Goal: Information Seeking & Learning: Learn about a topic

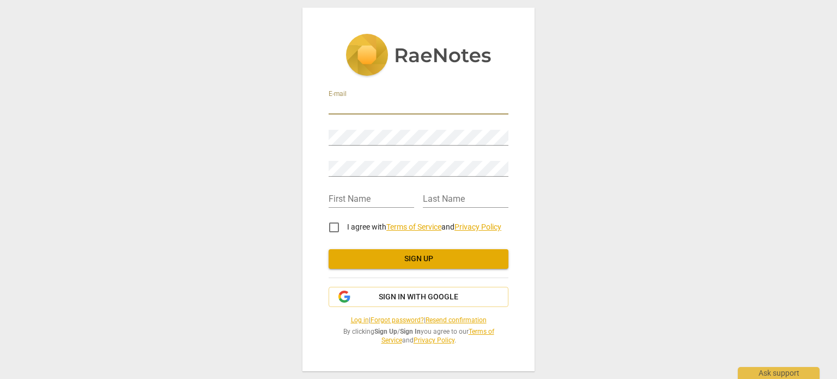
click at [373, 107] on input "email" at bounding box center [419, 107] width 180 height 16
type input "fwge1820@gmail.com"
type input "Akihiko"
type input "Morita"
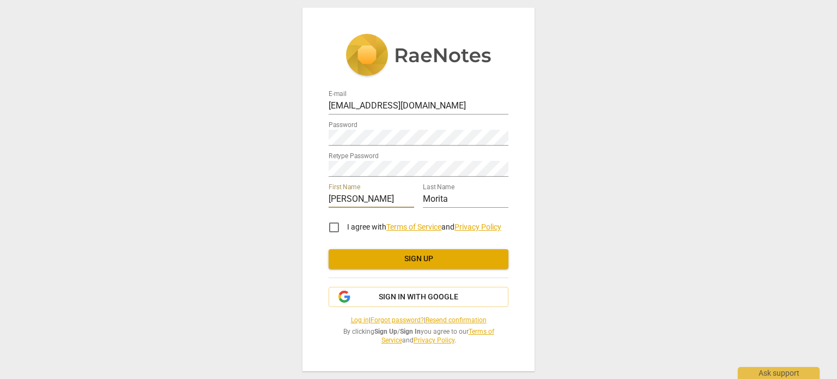
click at [334, 224] on input "I agree with Terms of Service and Privacy Policy" at bounding box center [334, 227] width 26 height 26
checkbox input "true"
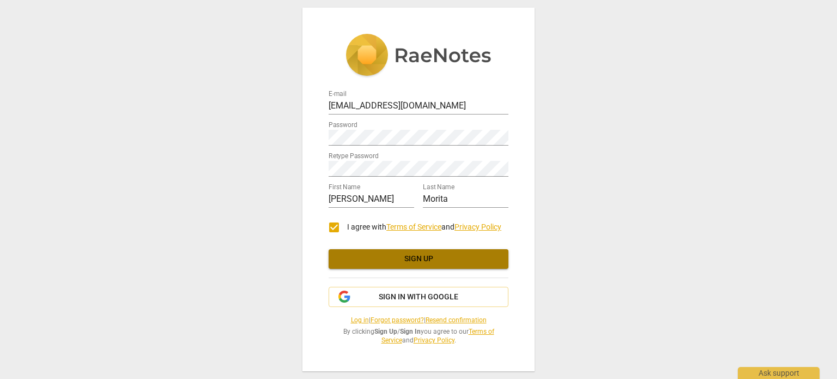
click at [433, 258] on span "Sign up" at bounding box center [418, 258] width 162 height 11
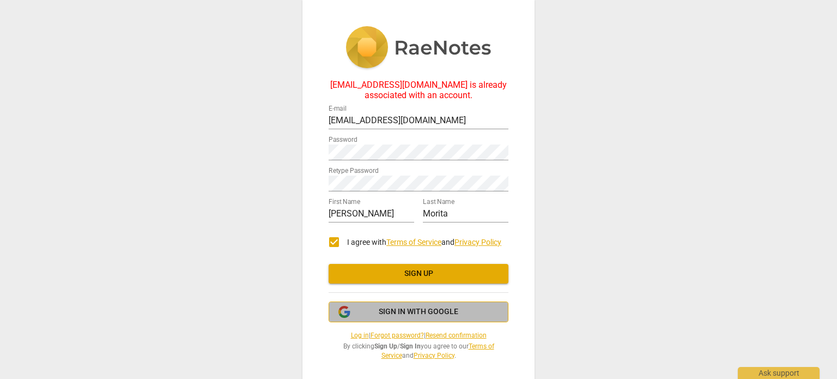
click at [421, 315] on span "Sign in with Google" at bounding box center [419, 311] width 80 height 11
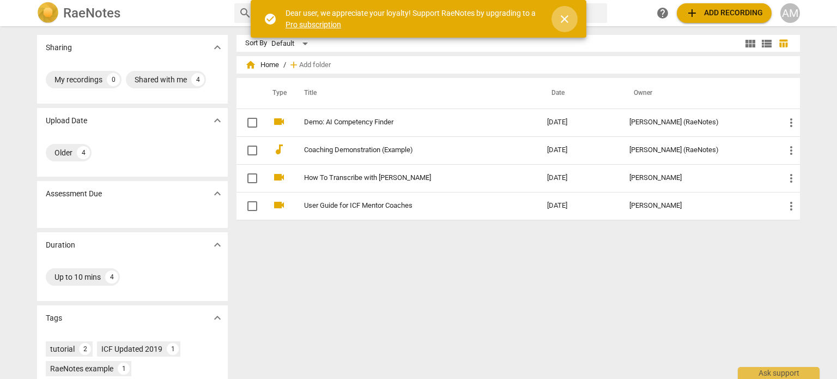
click at [566, 17] on span "close" at bounding box center [564, 19] width 13 height 13
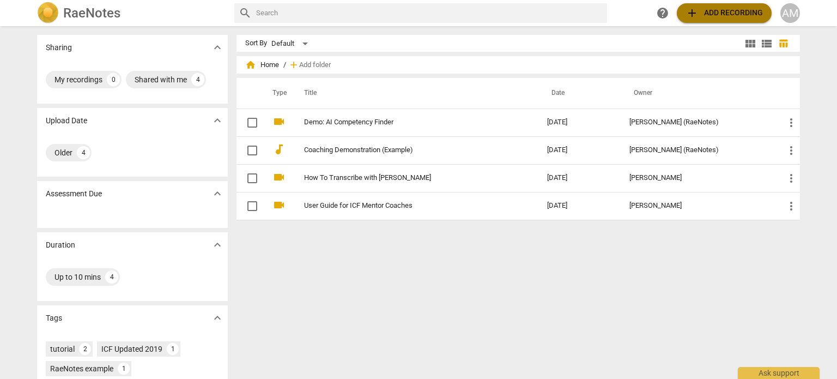
click at [699, 14] on span "add Add recording" at bounding box center [724, 13] width 77 height 13
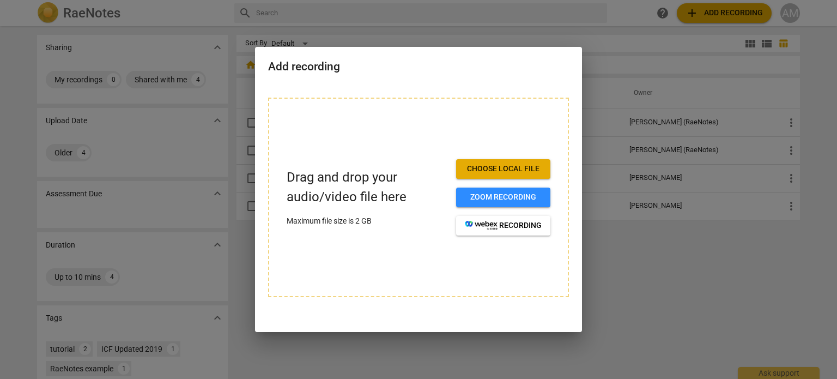
click at [501, 163] on span "Choose local file" at bounding box center [503, 168] width 77 height 11
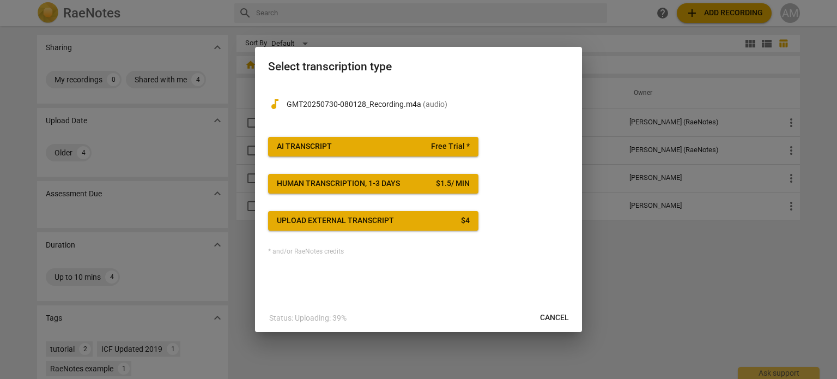
click at [456, 143] on span "Free Trial *" at bounding box center [450, 146] width 39 height 11
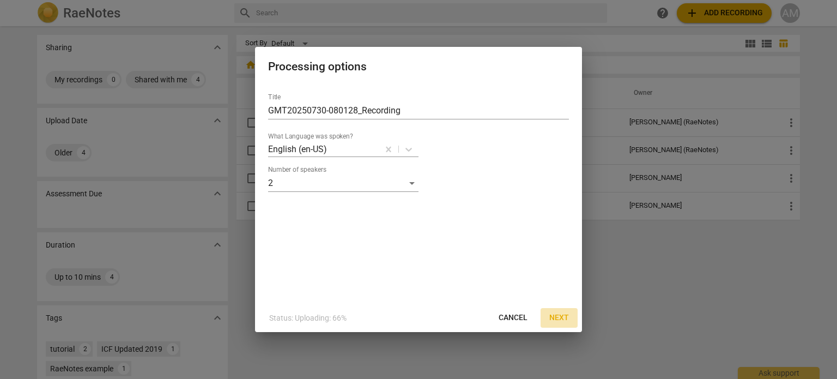
click at [558, 320] on span "Next" at bounding box center [559, 317] width 20 height 11
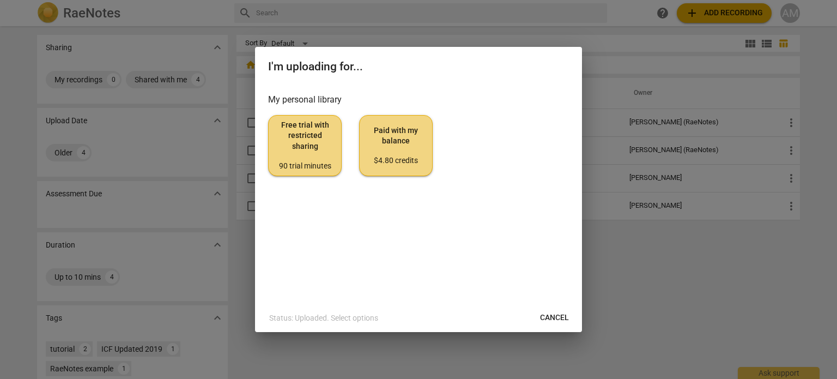
click at [290, 131] on span "Free trial with restricted sharing 90 trial minutes" at bounding box center [304, 145] width 55 height 51
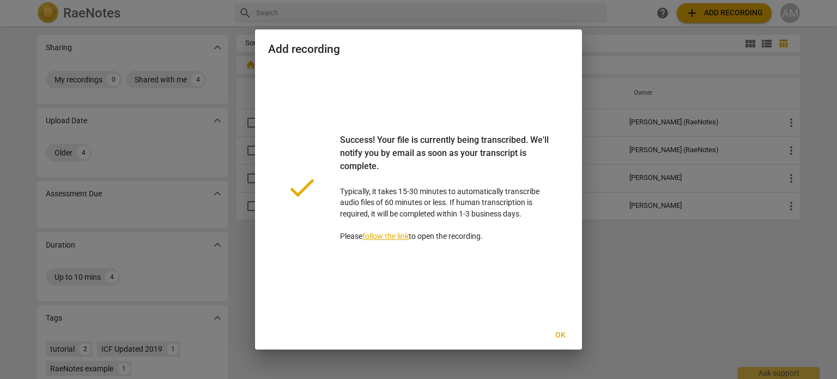
click at [566, 335] on span "Ok" at bounding box center [560, 335] width 17 height 11
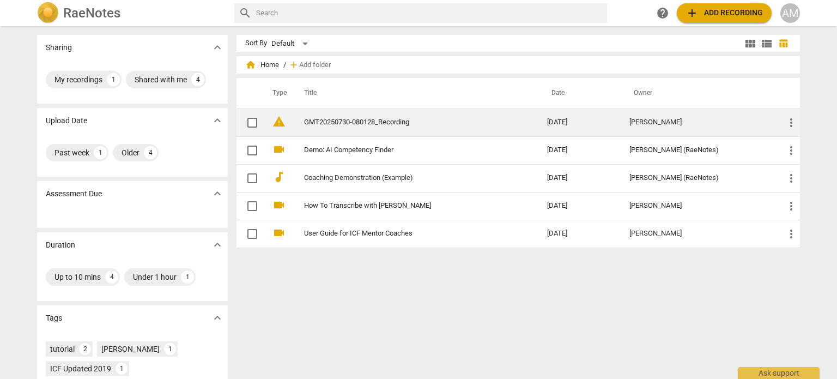
click at [391, 123] on link "GMT20250730-080128_Recording" at bounding box center [406, 122] width 204 height 8
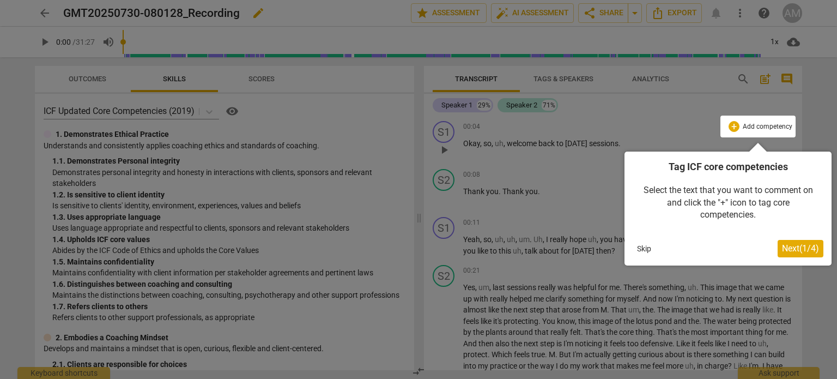
click button "Next ( 1 / 4 )" at bounding box center [801, 248] width 46 height 17
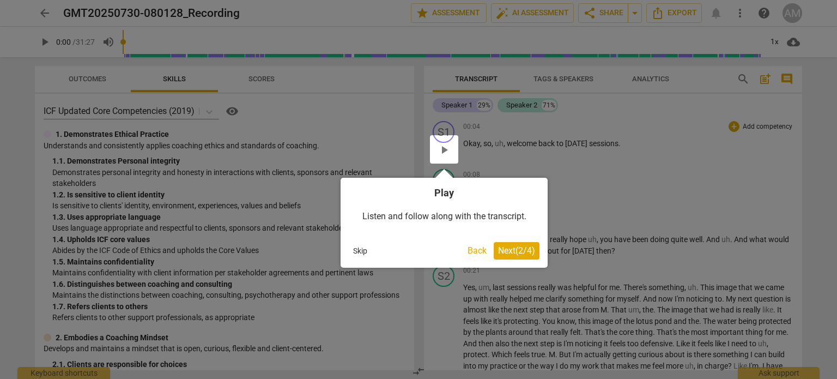
click at [519, 244] on button "Next ( 2 / 4 )" at bounding box center [517, 250] width 46 height 17
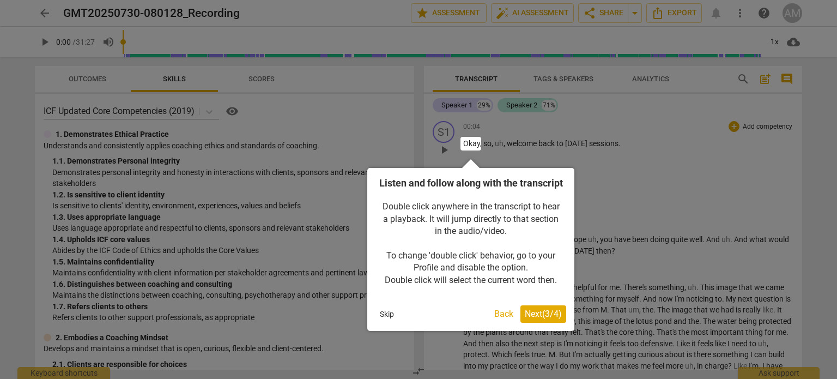
click at [526, 319] on span "Next ( 3 / 4 )" at bounding box center [543, 313] width 37 height 10
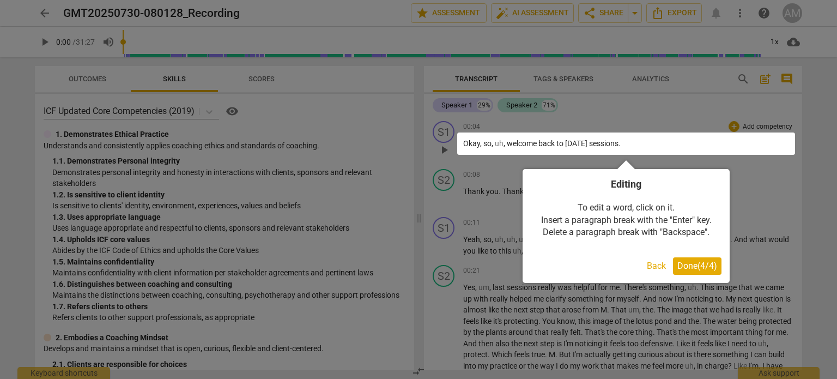
click at [695, 262] on span "Done ( 4 / 4 )" at bounding box center [697, 265] width 40 height 10
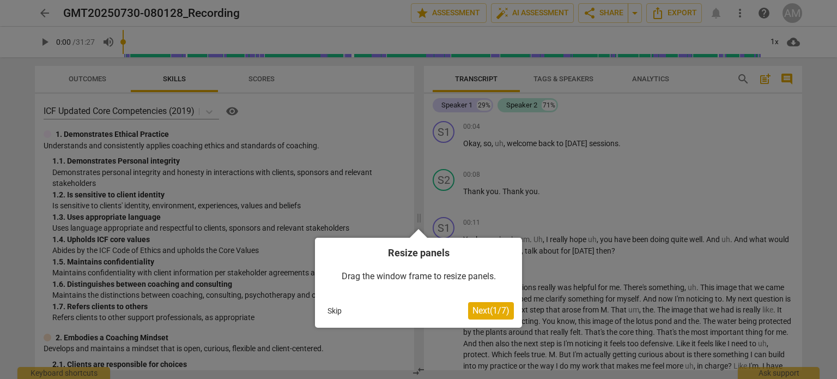
click at [497, 312] on span "Next ( 1 / 7 )" at bounding box center [490, 310] width 37 height 10
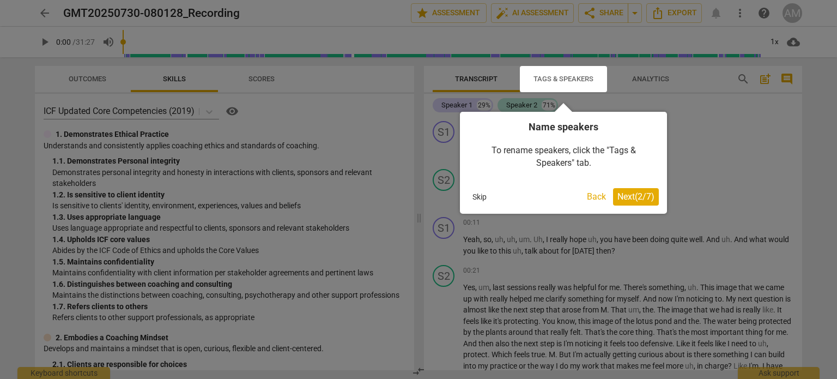
click at [645, 195] on span "Next ( 2 / 7 )" at bounding box center [635, 196] width 37 height 10
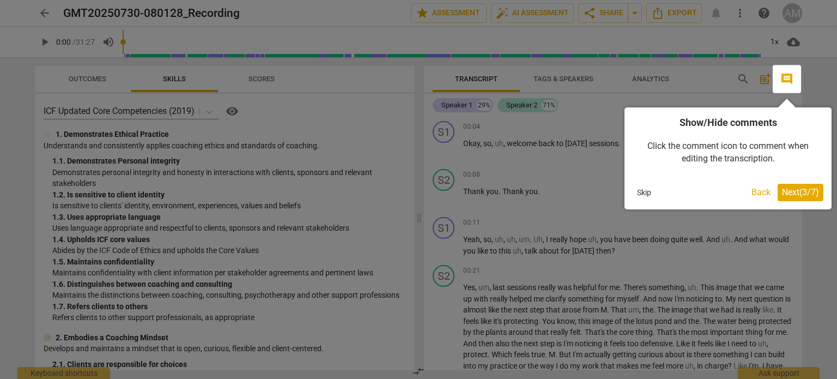
click at [786, 187] on button "Next ( 3 / 7 )" at bounding box center [801, 192] width 46 height 17
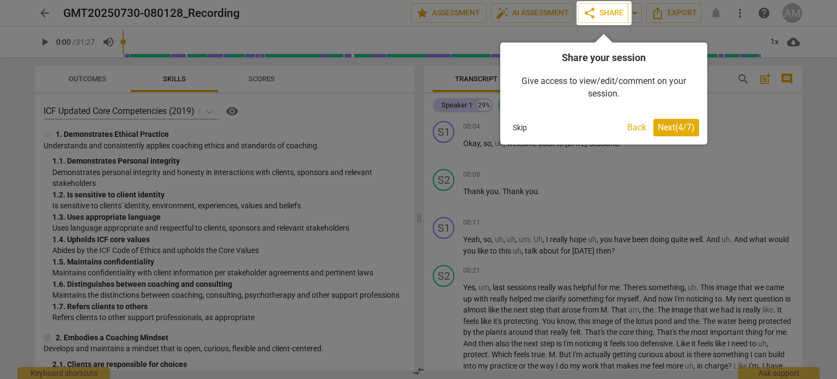
click at [679, 126] on span "Next ( 4 / 7 )" at bounding box center [676, 127] width 37 height 10
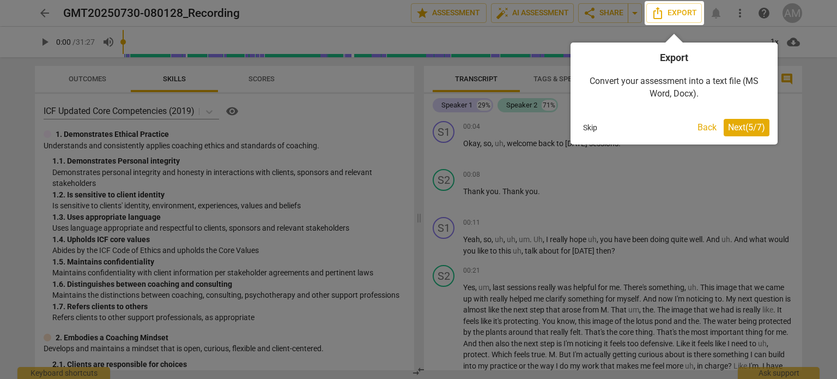
click at [740, 124] on span "Next ( 5 / 7 )" at bounding box center [746, 127] width 37 height 10
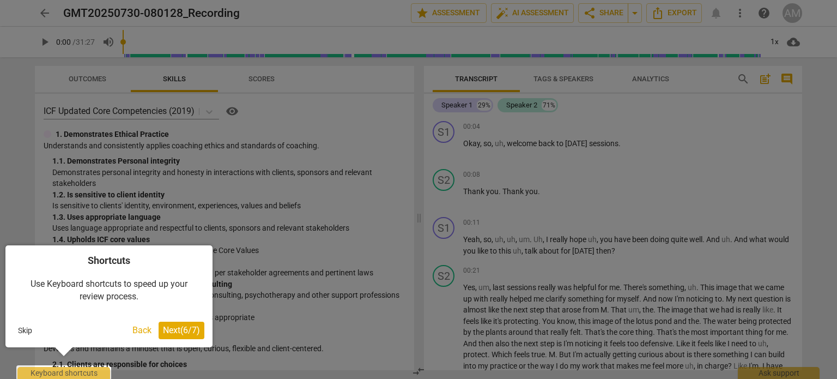
click at [193, 326] on span "Next ( 6 / 7 )" at bounding box center [181, 330] width 37 height 10
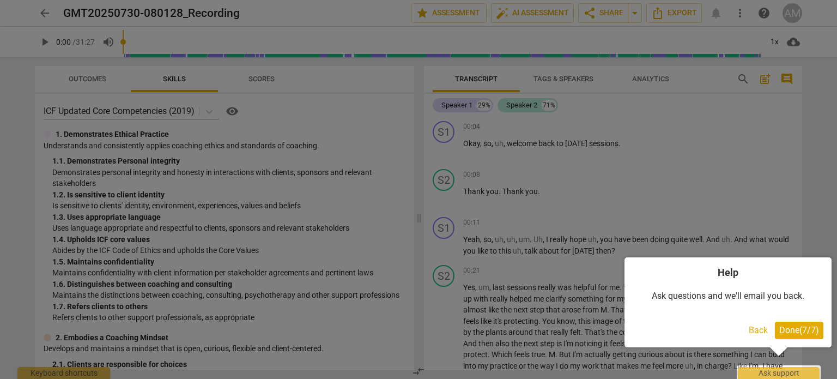
click at [789, 324] on button "Done ( 7 / 7 )" at bounding box center [799, 330] width 49 height 17
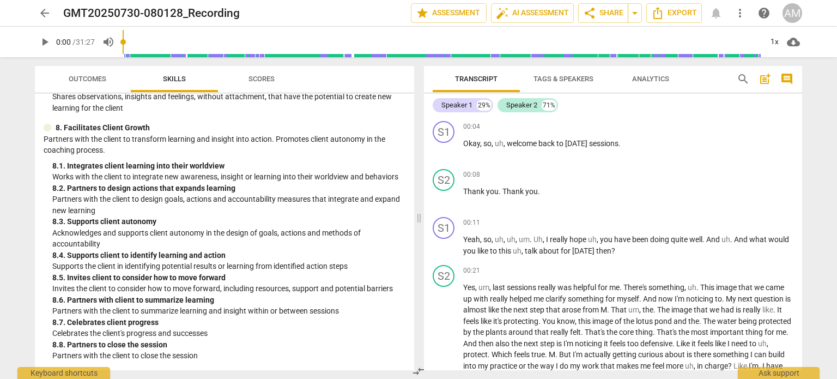
scroll to position [1620, 0]
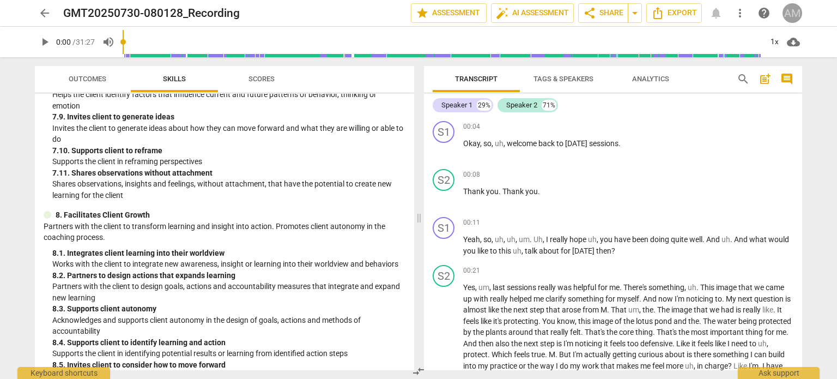
click at [790, 17] on div "AM" at bounding box center [793, 13] width 20 height 20
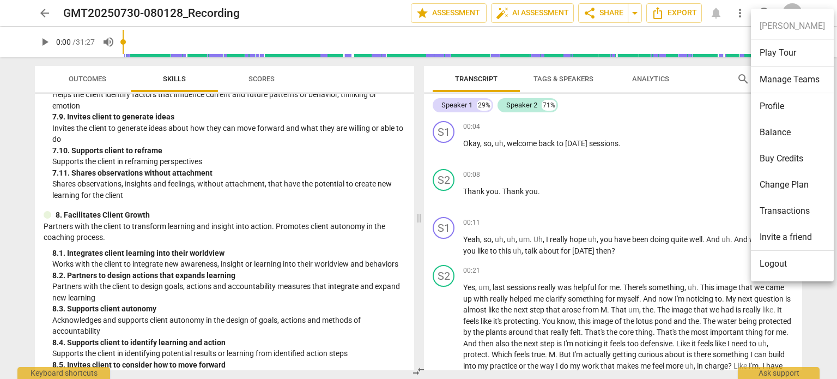
click at [770, 268] on li "Logout" at bounding box center [792, 264] width 83 height 26
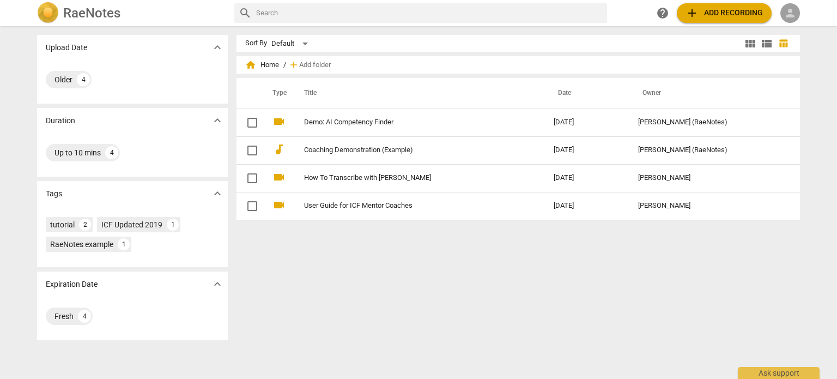
click at [785, 12] on span "person" at bounding box center [790, 13] width 13 height 13
click at [790, 29] on li "Login" at bounding box center [799, 26] width 39 height 26
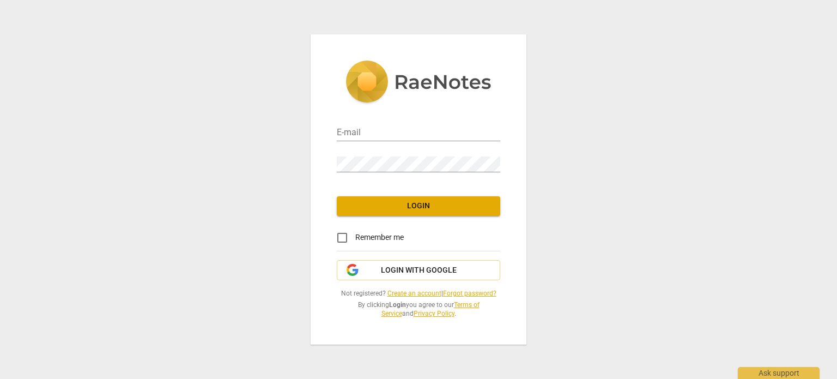
type input "fwge1820@gmail.com"
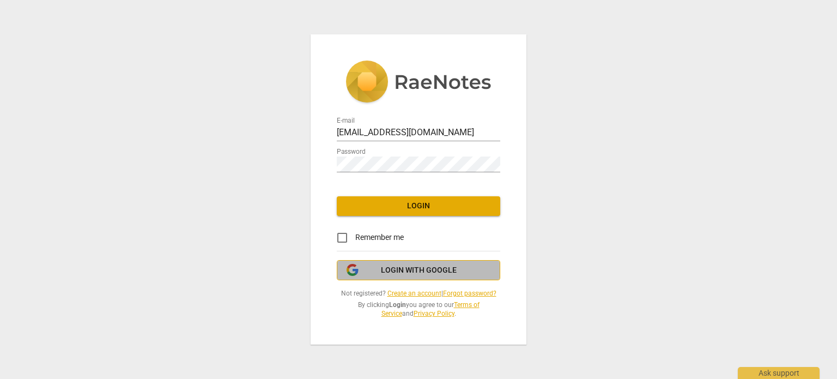
click at [414, 272] on span "Login with Google" at bounding box center [419, 270] width 76 height 11
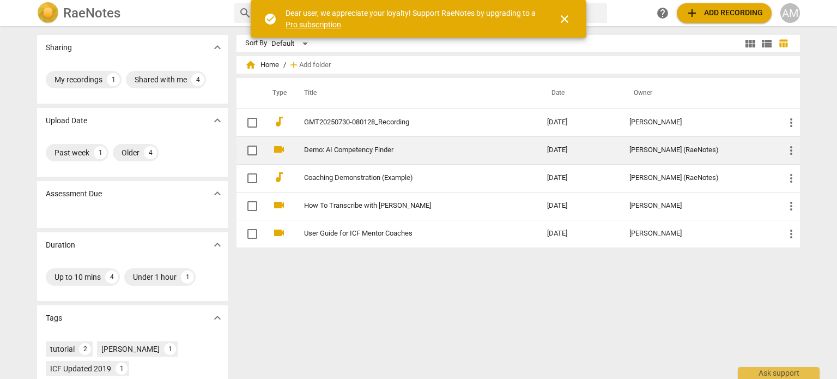
click at [358, 148] on link "Demo: AI Competency Finder" at bounding box center [406, 150] width 204 height 8
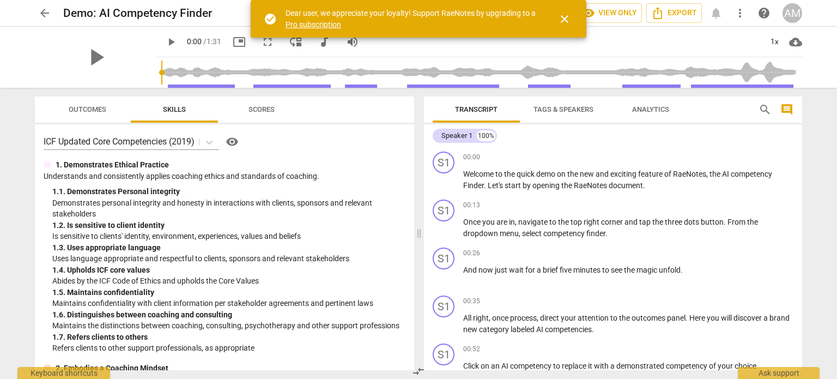
click at [268, 113] on span "Scores" at bounding box center [262, 109] width 26 height 8
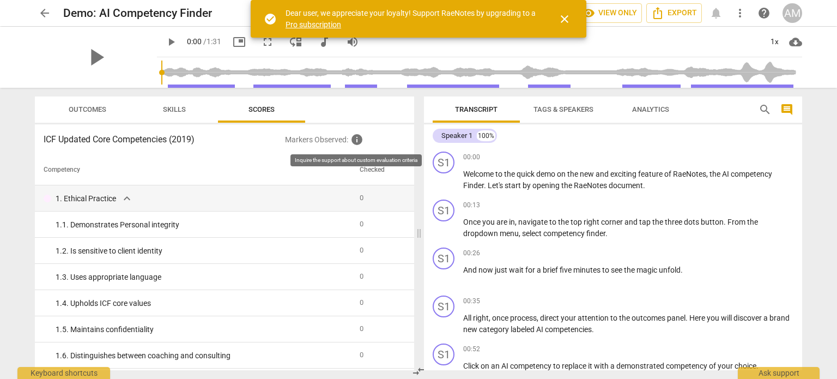
click at [359, 137] on span "info" at bounding box center [356, 139] width 13 height 13
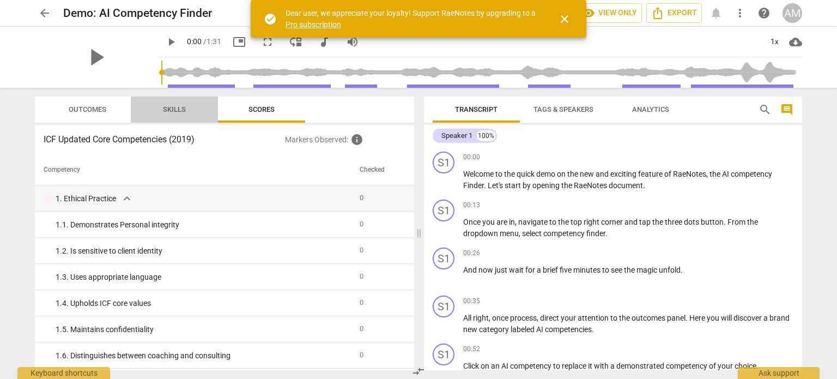
click at [174, 111] on span "Skills" at bounding box center [174, 109] width 23 height 8
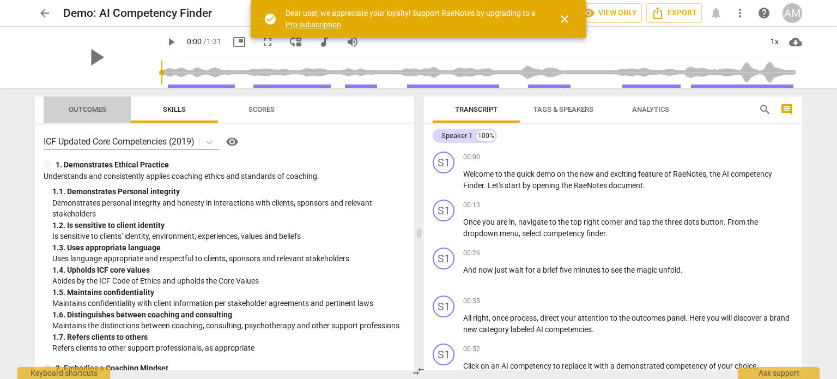
click at [85, 113] on span "Outcomes" at bounding box center [88, 109] width 64 height 15
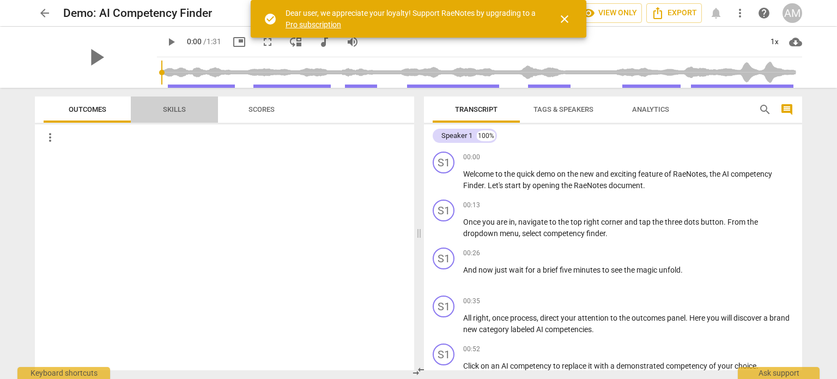
click at [173, 108] on span "Skills" at bounding box center [174, 109] width 23 height 8
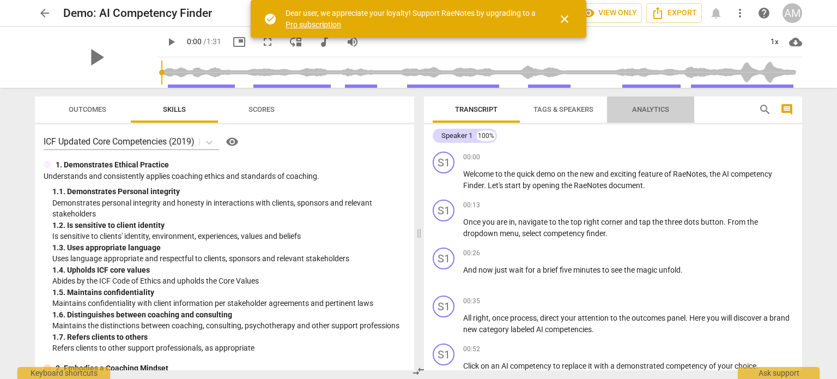
click at [652, 110] on span "Analytics" at bounding box center [650, 109] width 37 height 8
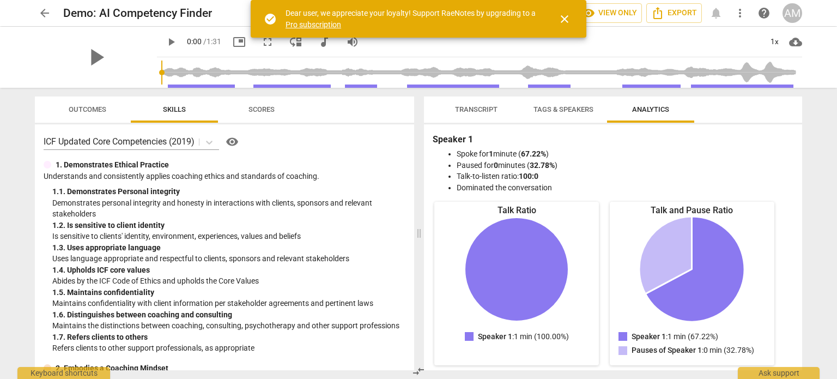
click at [546, 108] on span "Tags & Speakers" at bounding box center [564, 109] width 60 height 8
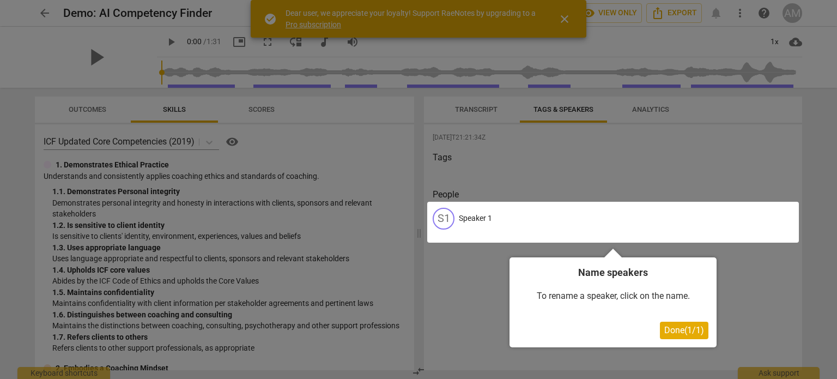
click at [681, 331] on span "Done ( 1 / 1 )" at bounding box center [684, 330] width 40 height 10
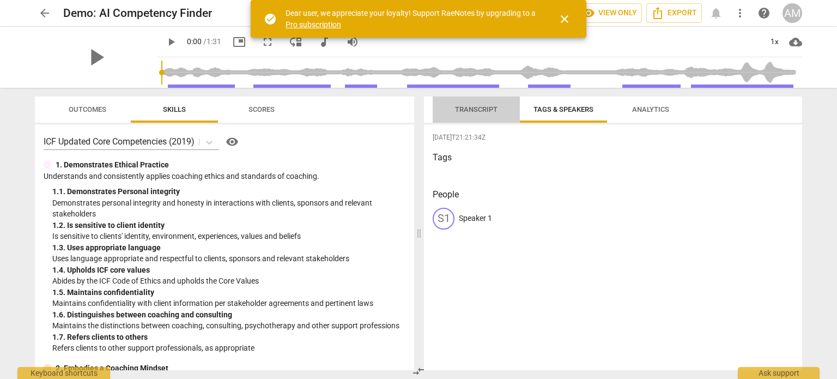
click at [471, 110] on span "Transcript" at bounding box center [476, 109] width 43 height 8
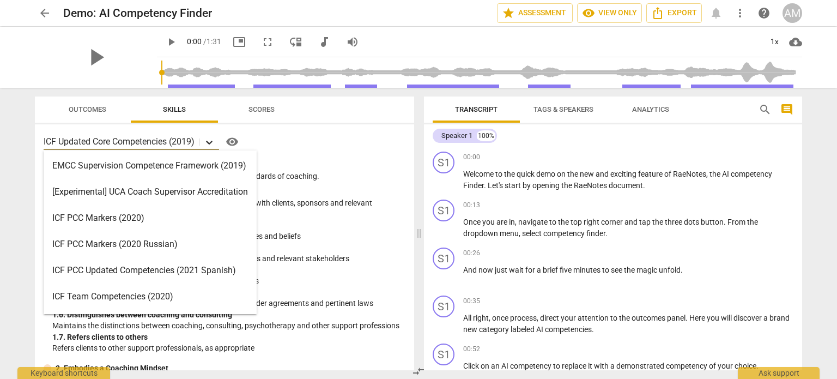
click at [208, 141] on icon at bounding box center [209, 142] width 11 height 11
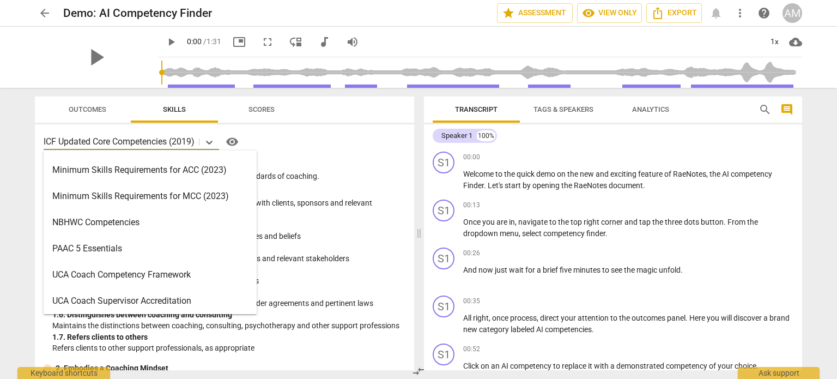
scroll to position [259, 0]
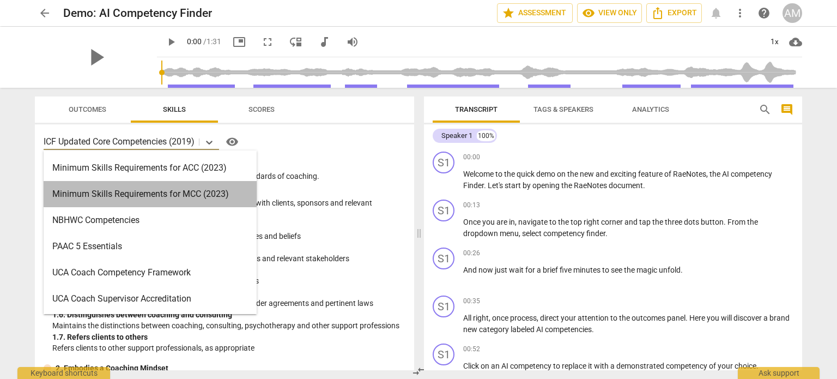
click at [197, 193] on div "Minimum Skills Requirements for MCC (2023)" at bounding box center [150, 194] width 213 height 26
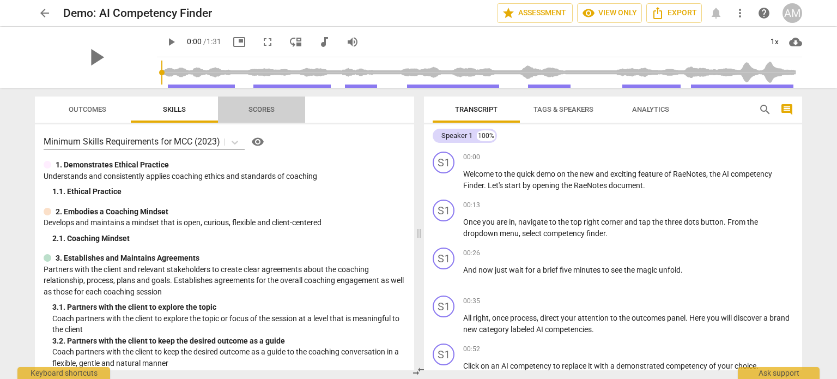
click at [262, 105] on span "Scores" at bounding box center [262, 109] width 26 height 8
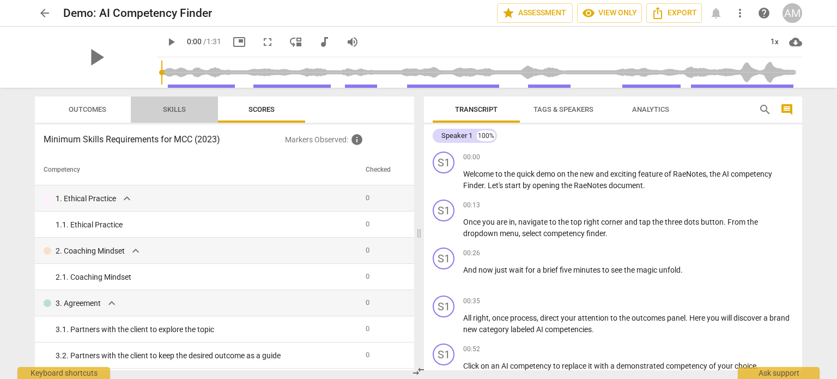
click at [171, 111] on span "Skills" at bounding box center [174, 109] width 23 height 8
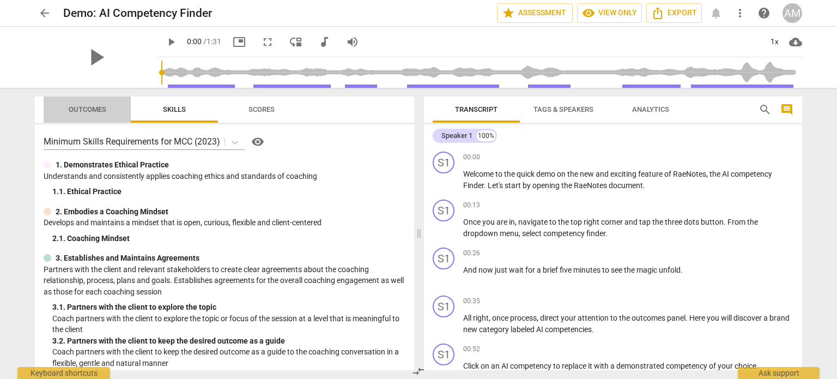
click at [76, 110] on span "Outcomes" at bounding box center [88, 109] width 38 height 8
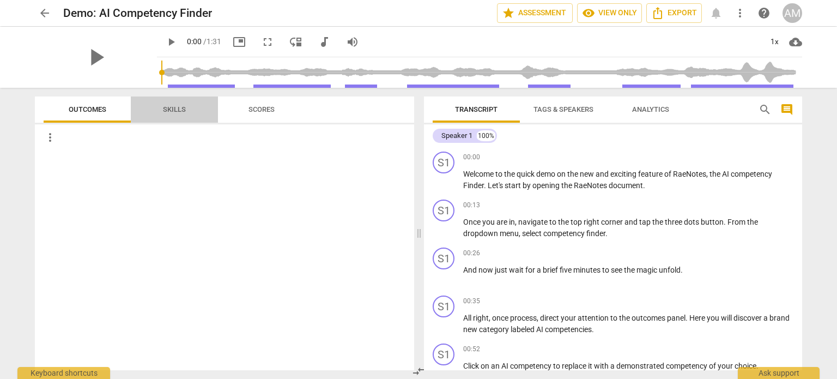
click at [178, 111] on span "Skills" at bounding box center [174, 109] width 23 height 8
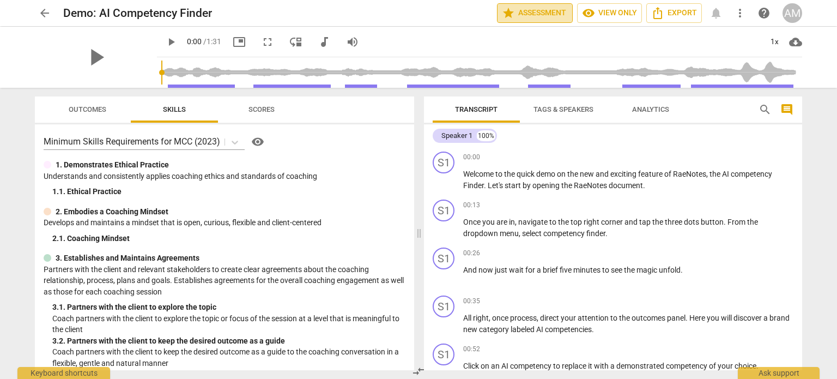
click at [520, 15] on span "star Assessment" at bounding box center [535, 13] width 66 height 13
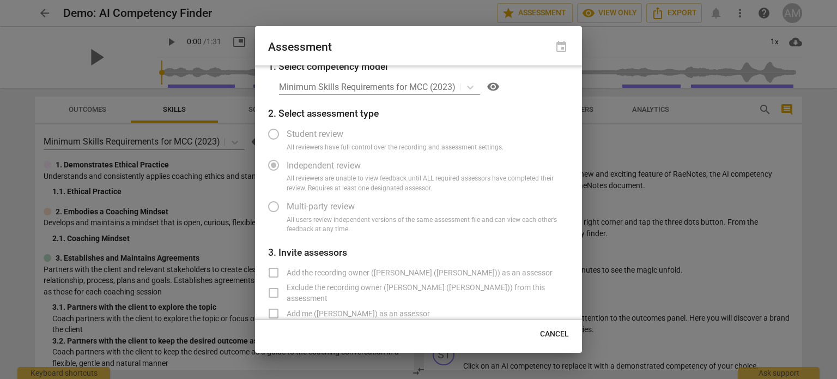
scroll to position [0, 0]
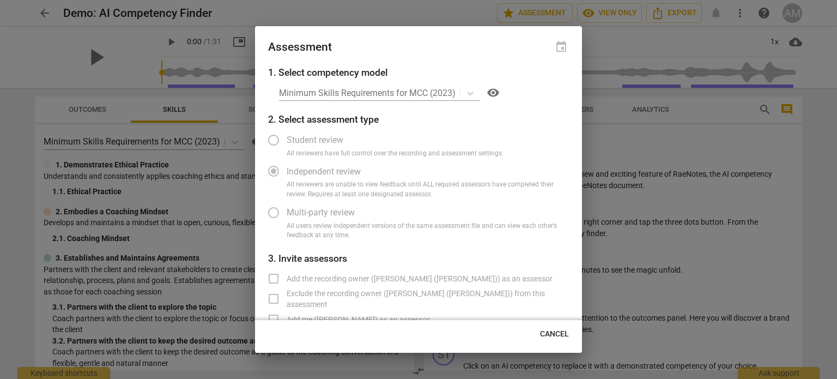
click at [474, 91] on div "Minimum Skills Requirements for MCC (2023) visibility" at bounding box center [424, 92] width 290 height 17
click at [549, 332] on span "Cancel" at bounding box center [554, 334] width 29 height 11
radio input "false"
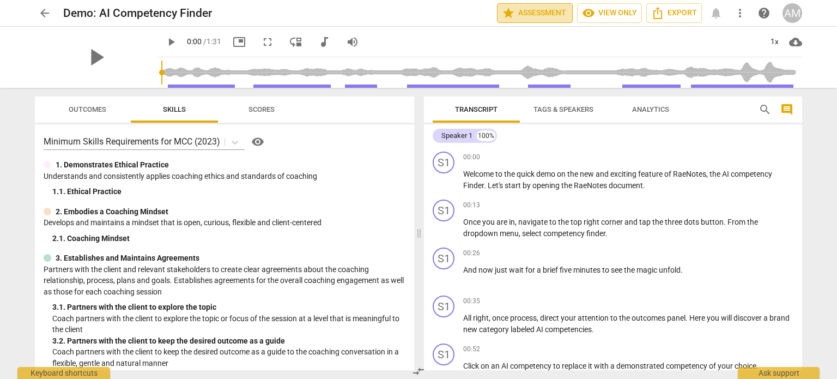
click at [544, 10] on span "star Assessment" at bounding box center [535, 13] width 66 height 13
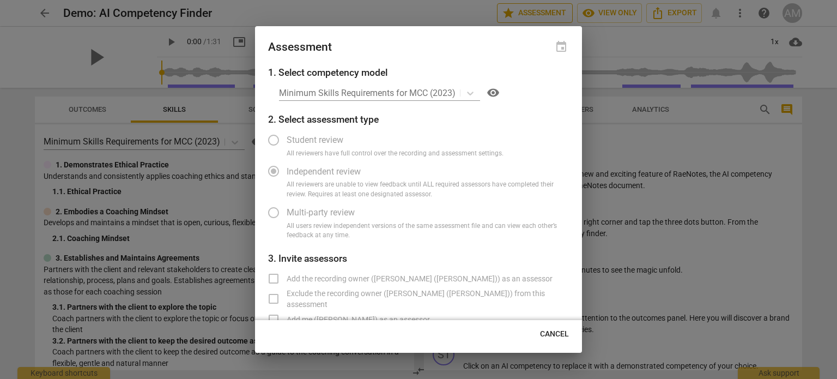
click at [544, 10] on div at bounding box center [418, 189] width 837 height 379
radio input "false"
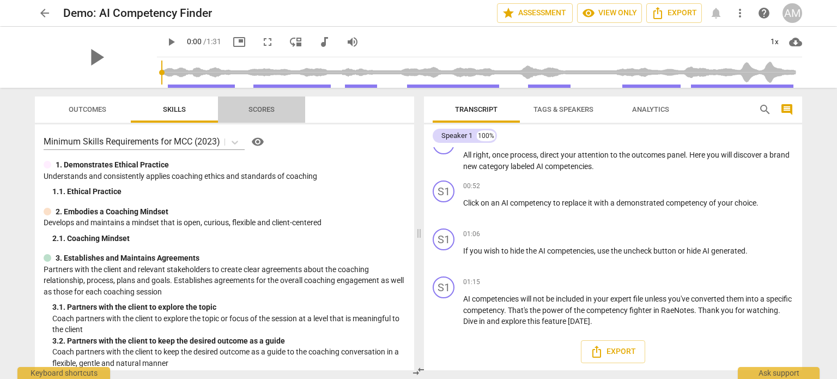
click at [273, 105] on span "Scores" at bounding box center [262, 109] width 26 height 8
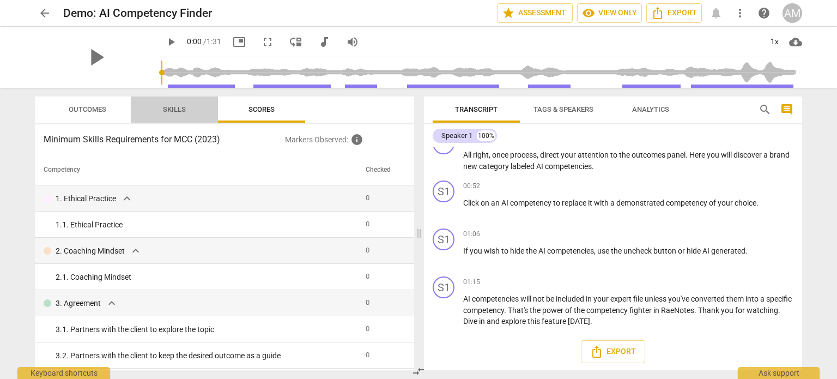
click at [177, 110] on span "Skills" at bounding box center [174, 109] width 23 height 8
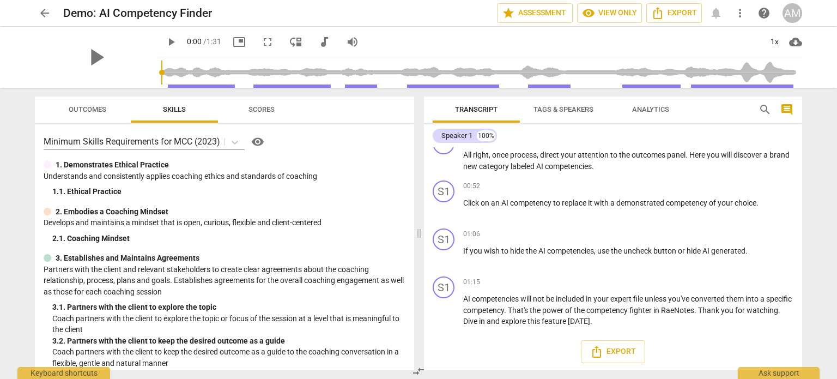
scroll to position [109, 0]
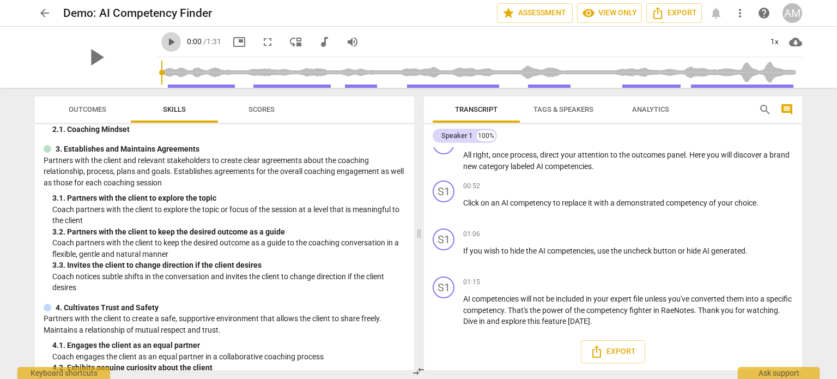
click at [172, 42] on span "play_arrow" at bounding box center [171, 41] width 13 height 13
click at [172, 42] on span "pause" at bounding box center [171, 41] width 13 height 13
type input "16"
click at [742, 11] on span "more_vert" at bounding box center [740, 13] width 13 height 13
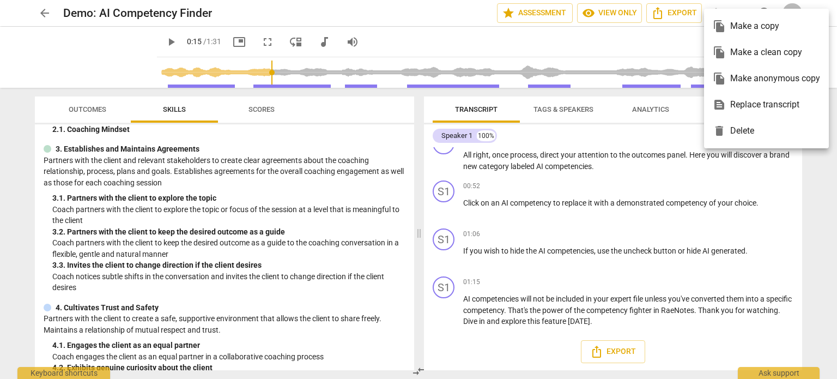
click at [397, 44] on div at bounding box center [418, 189] width 837 height 379
